Goal: Task Accomplishment & Management: Use online tool/utility

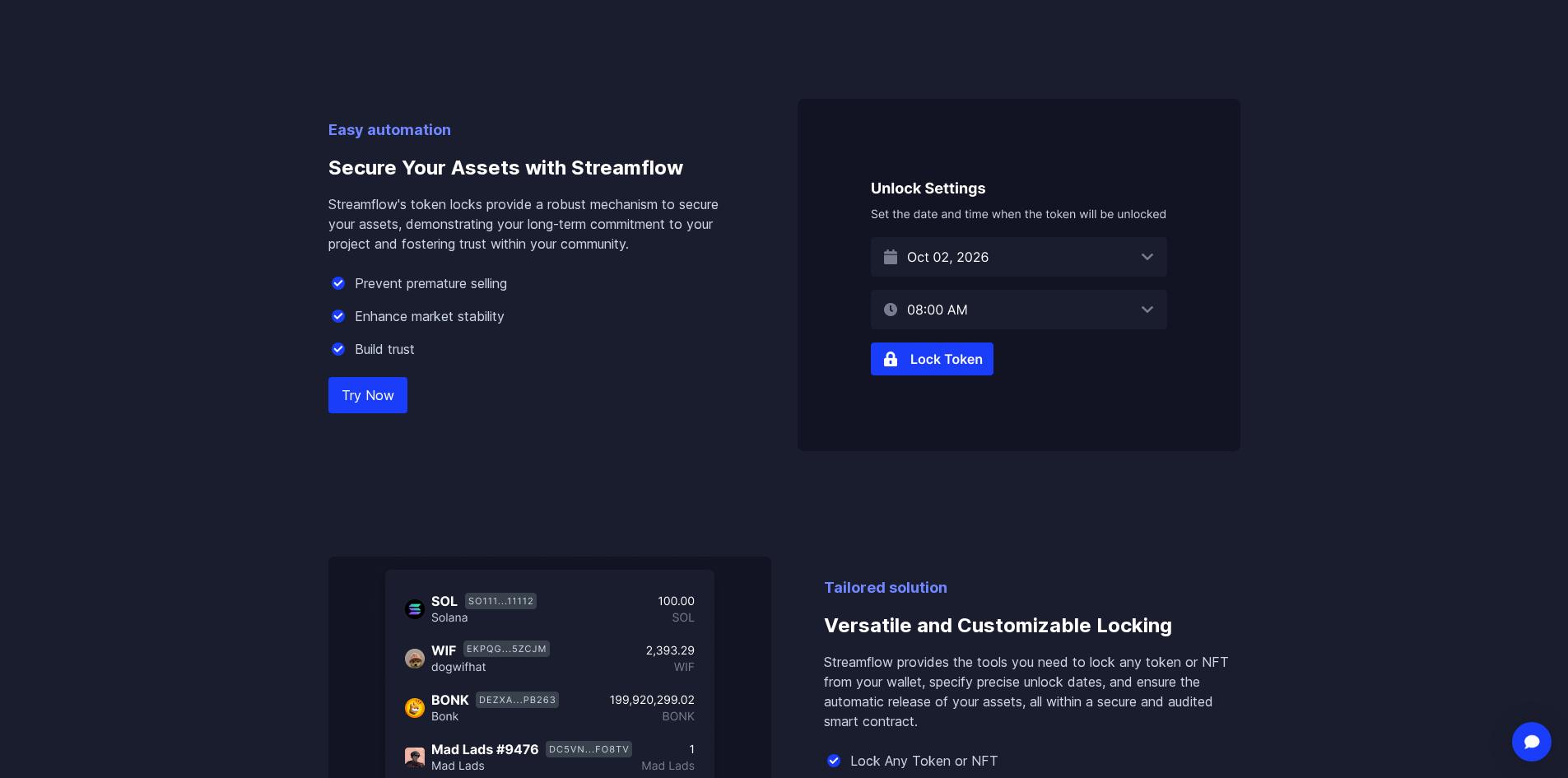
scroll to position [1071, 0]
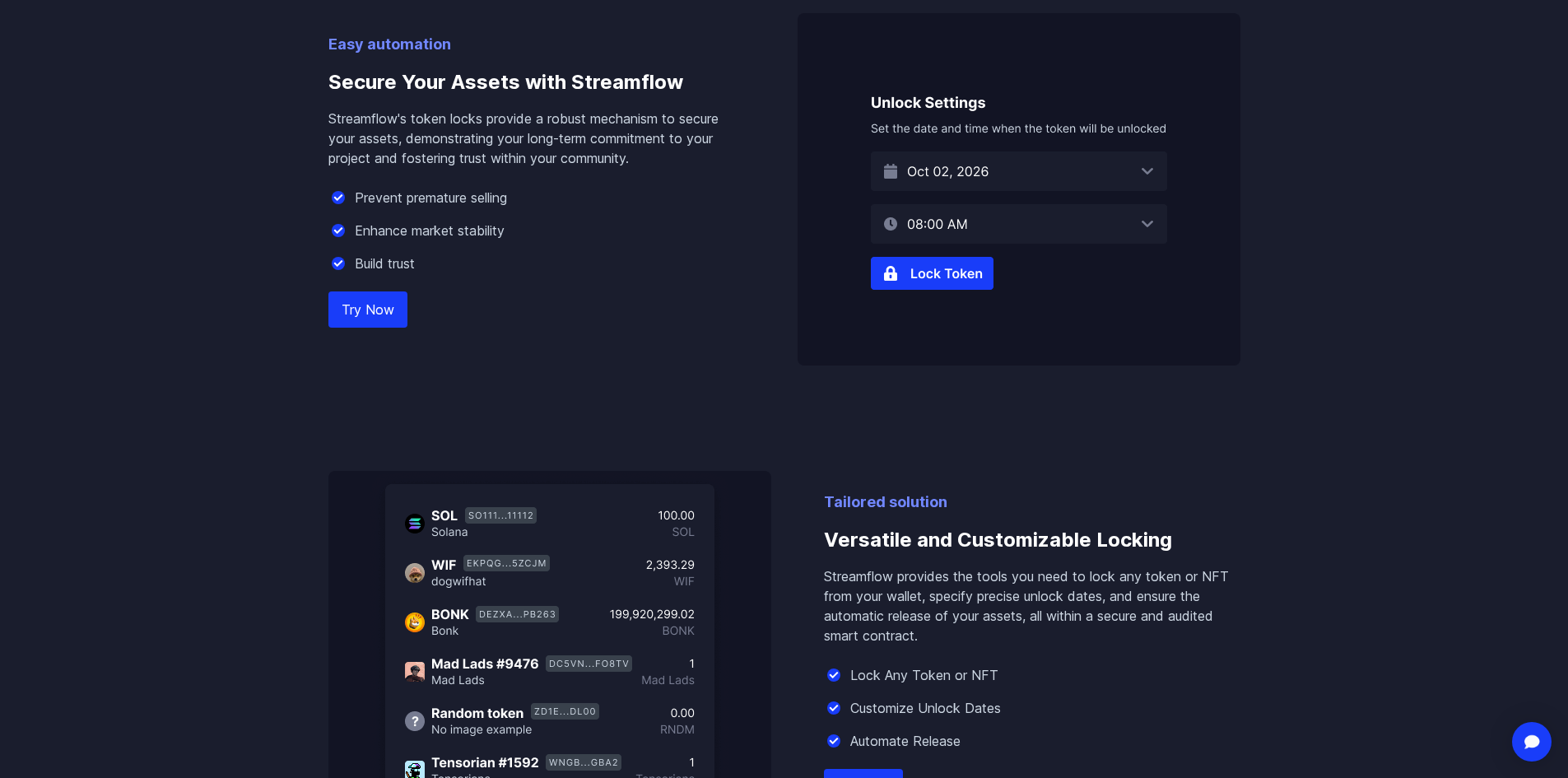
click at [917, 270] on img at bounding box center [1020, 189] width 443 height 353
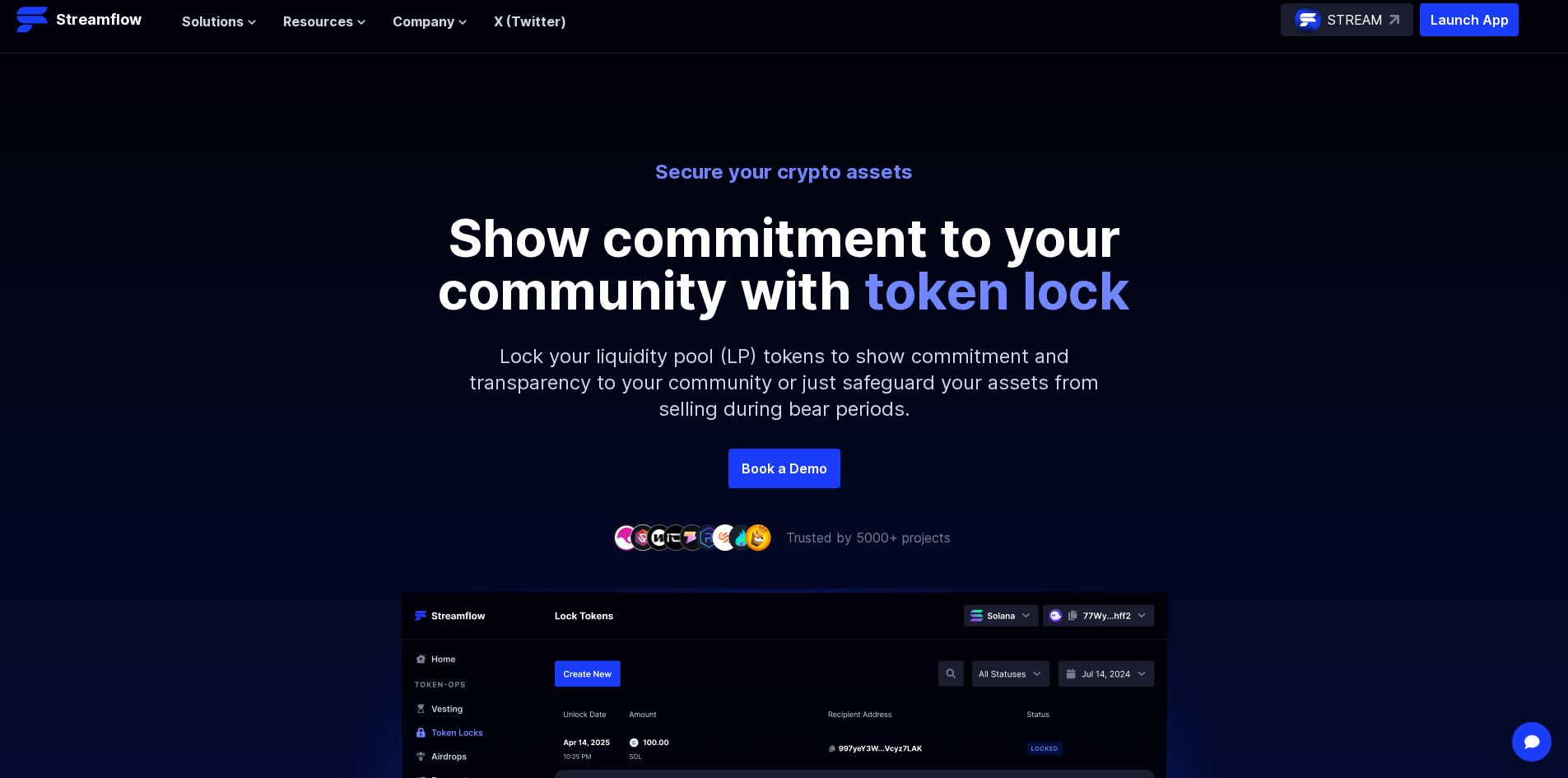
scroll to position [0, 0]
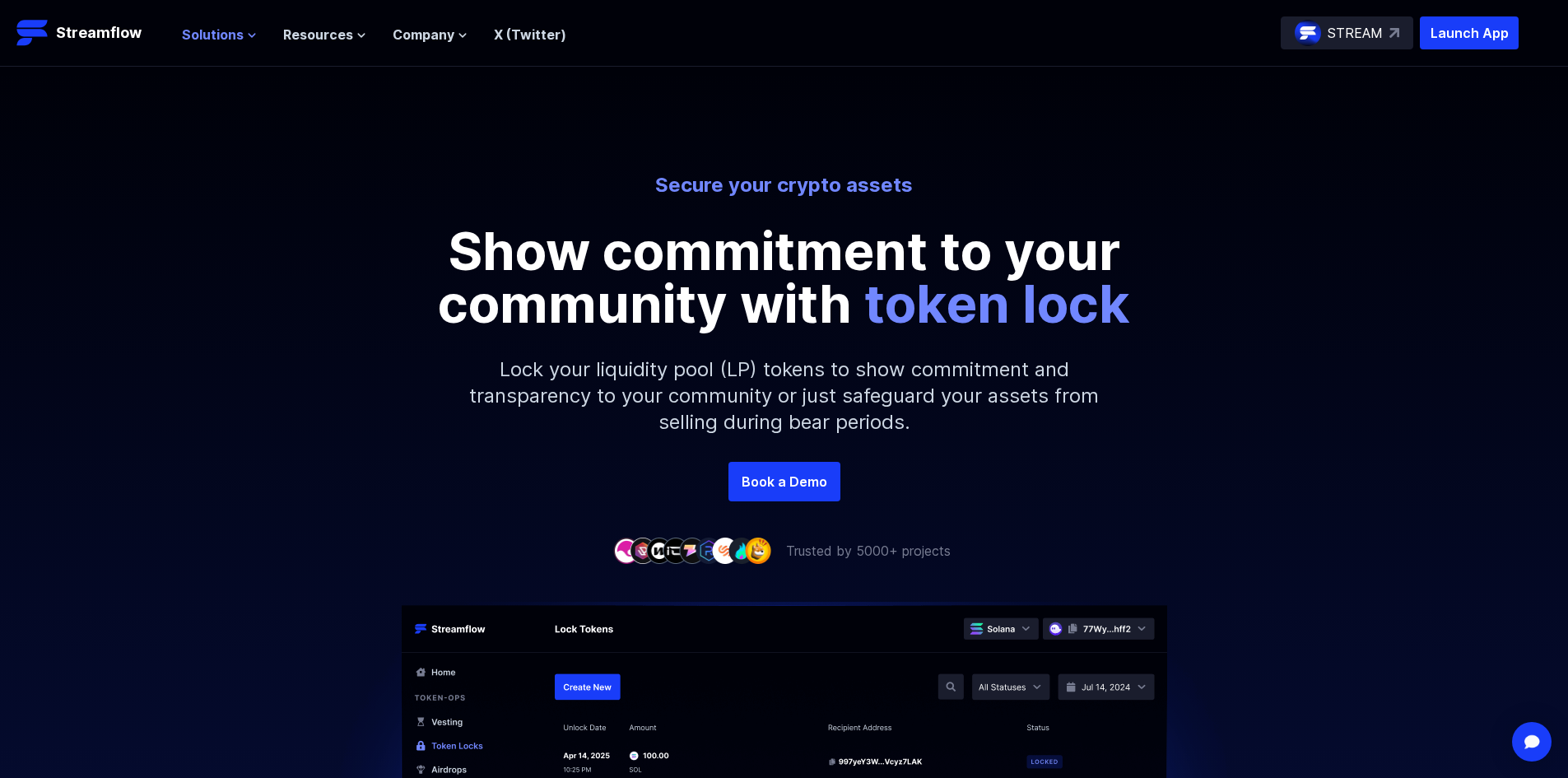
click at [227, 38] on span "Solutions" at bounding box center [213, 34] width 62 height 19
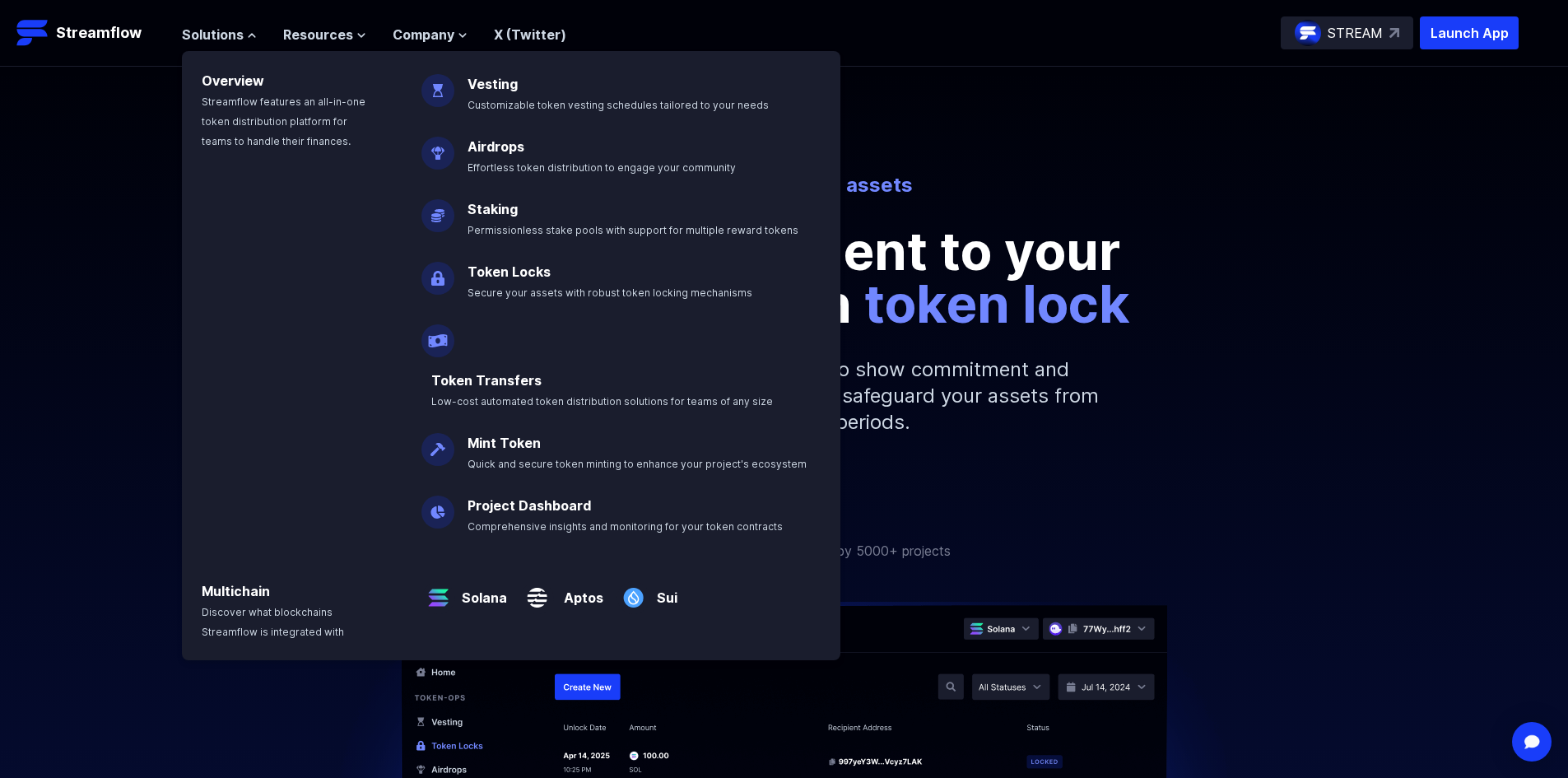
click at [461, 264] on p "Token Locks Secure your assets with robust token locking mechanisms" at bounding box center [621, 275] width 328 height 53
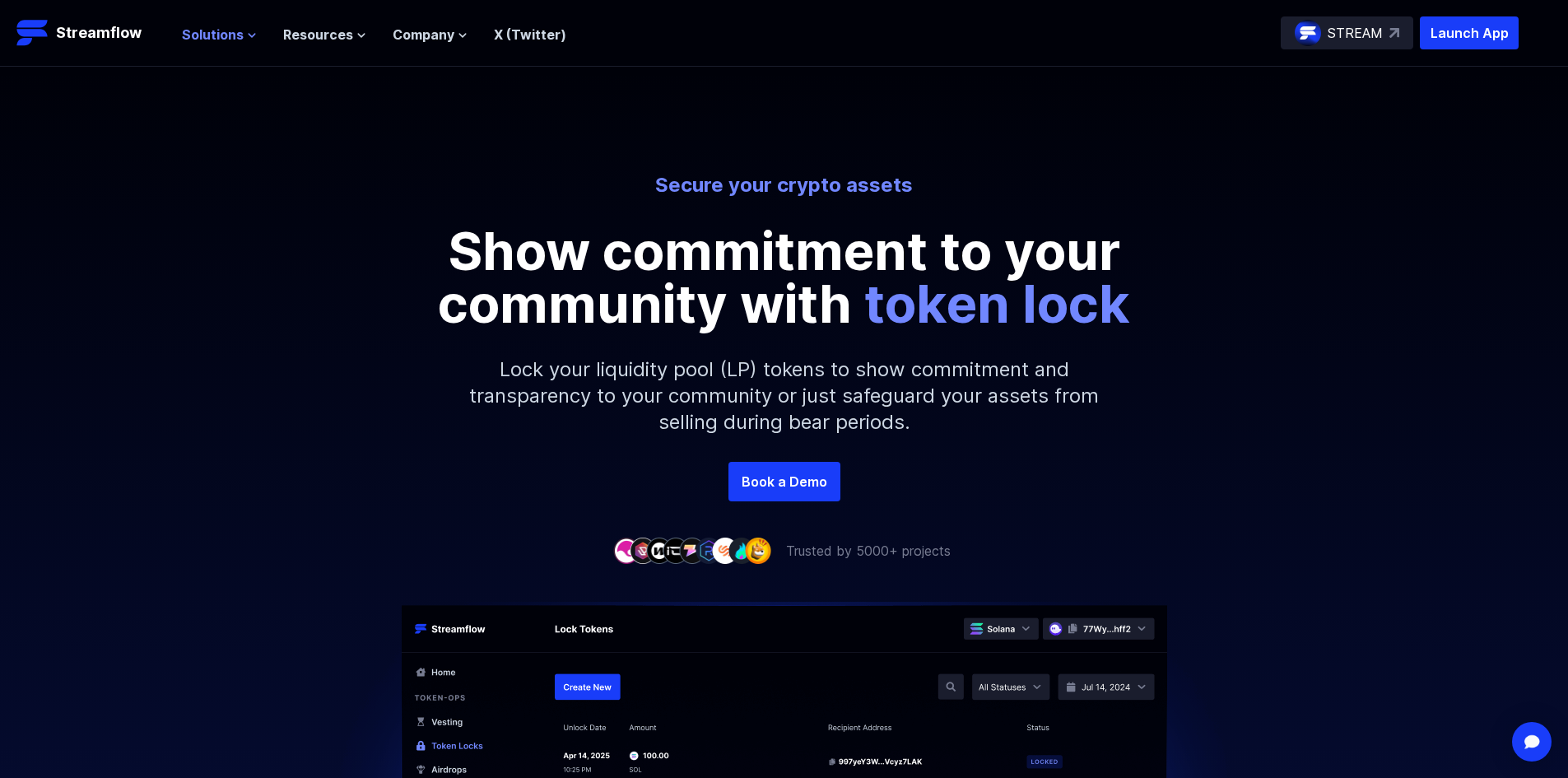
click at [194, 30] on span "Solutions" at bounding box center [213, 34] width 62 height 19
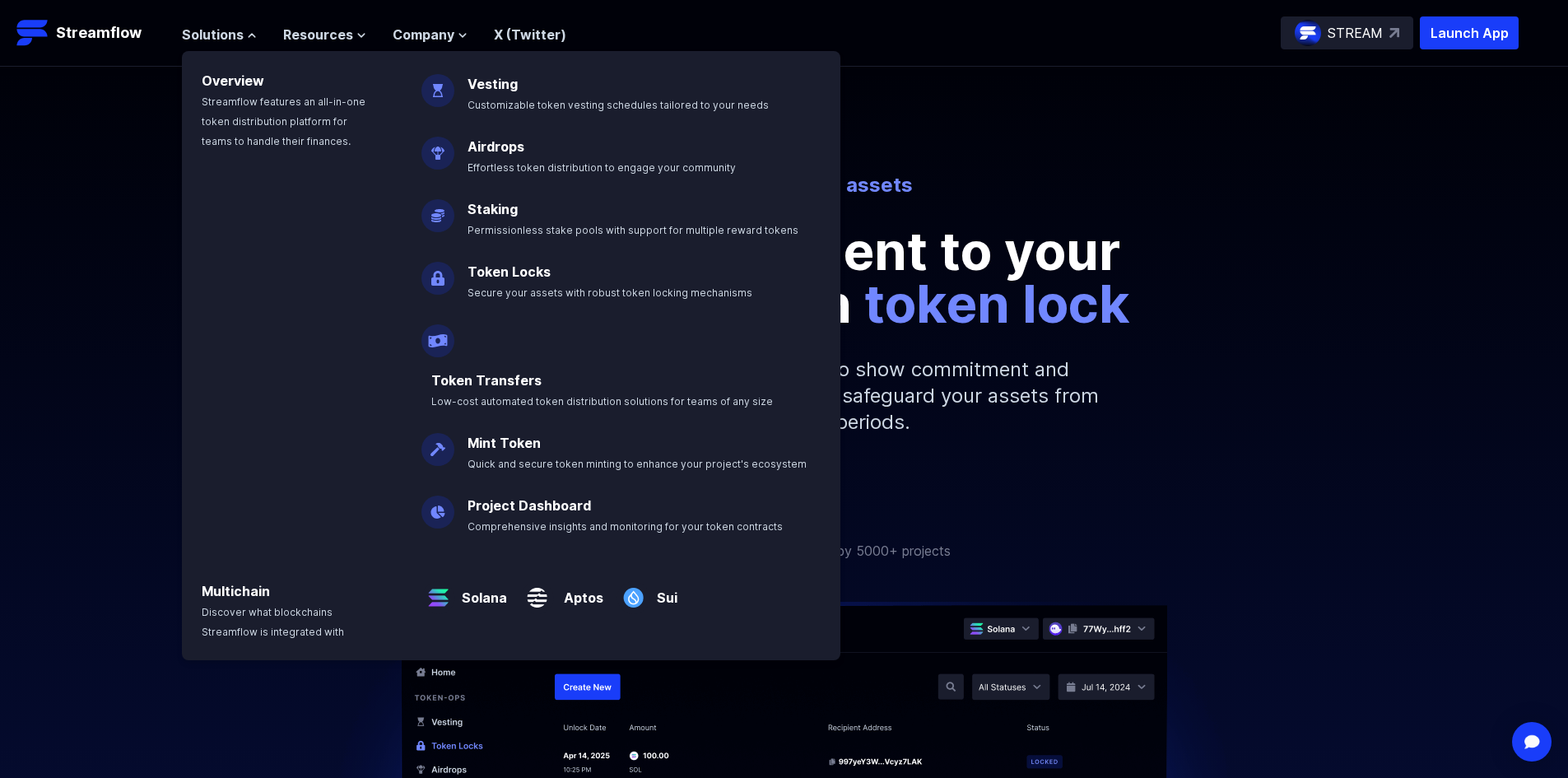
click at [490, 273] on link "Token Locks" at bounding box center [509, 272] width 83 height 17
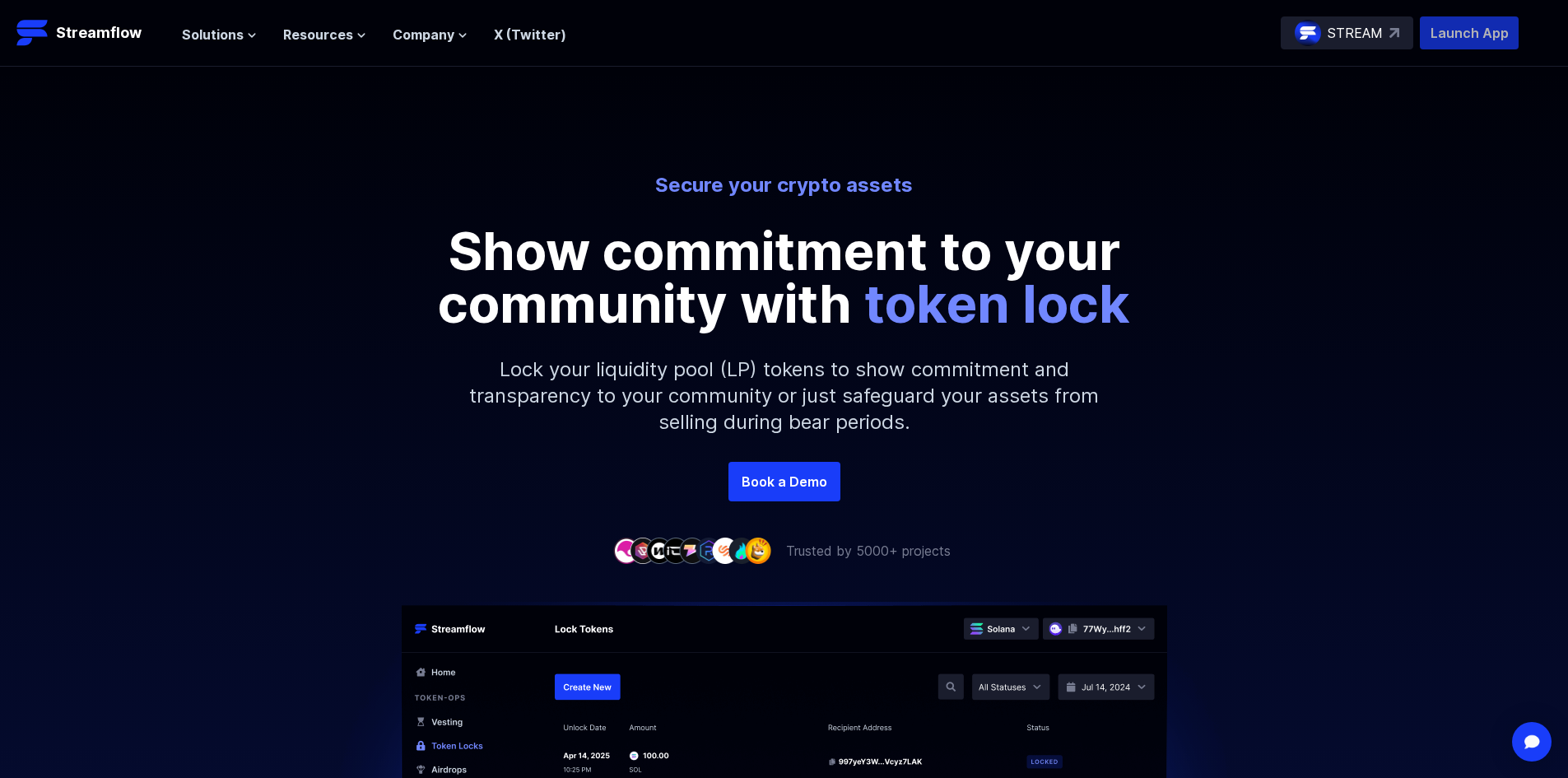
click at [1460, 41] on p "Launch App" at bounding box center [1470, 33] width 98 height 33
